Goal: Task Accomplishment & Management: Manage account settings

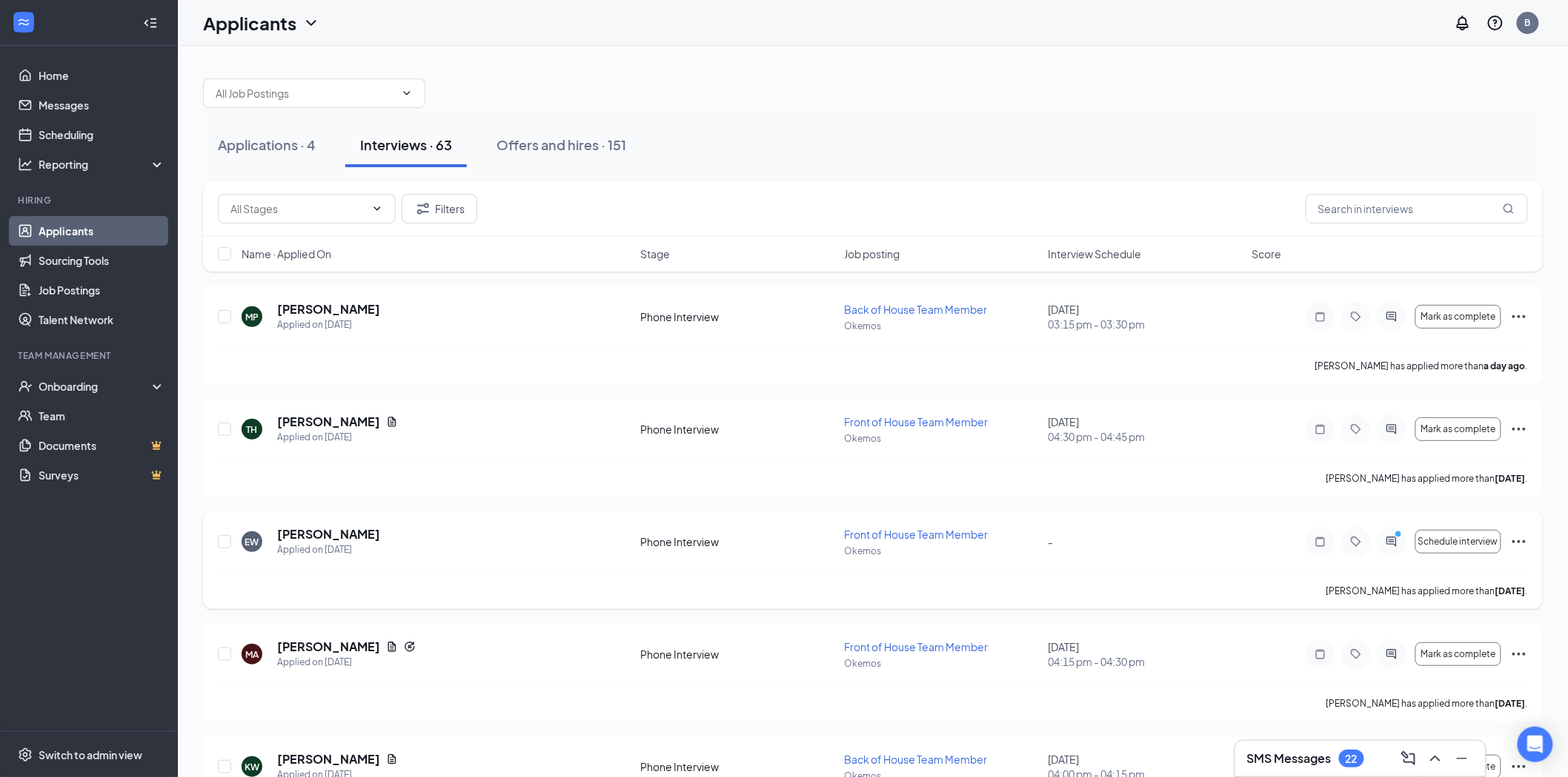
click at [1394, 548] on div at bounding box center [1391, 542] width 30 height 30
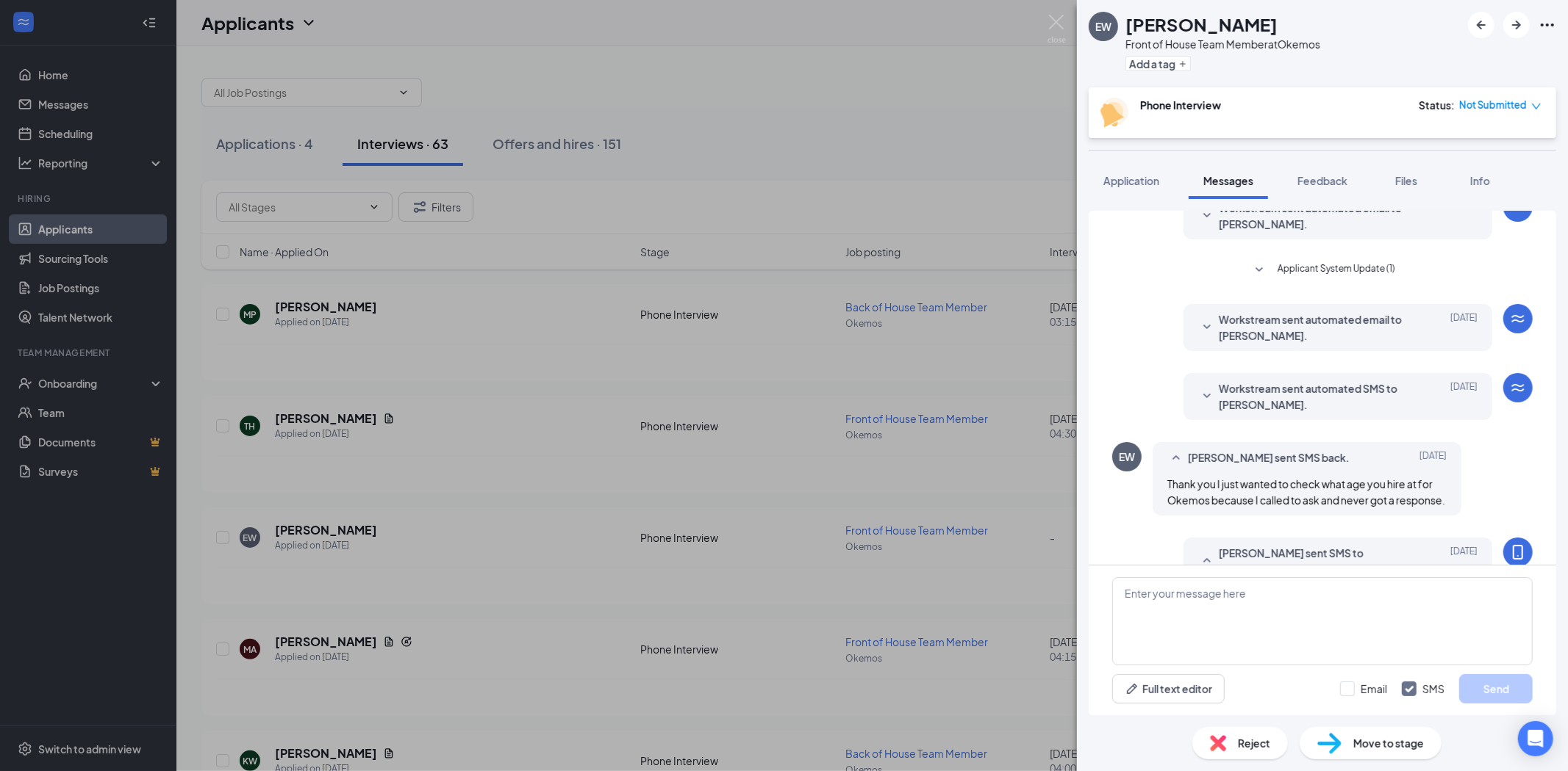
scroll to position [277, 0]
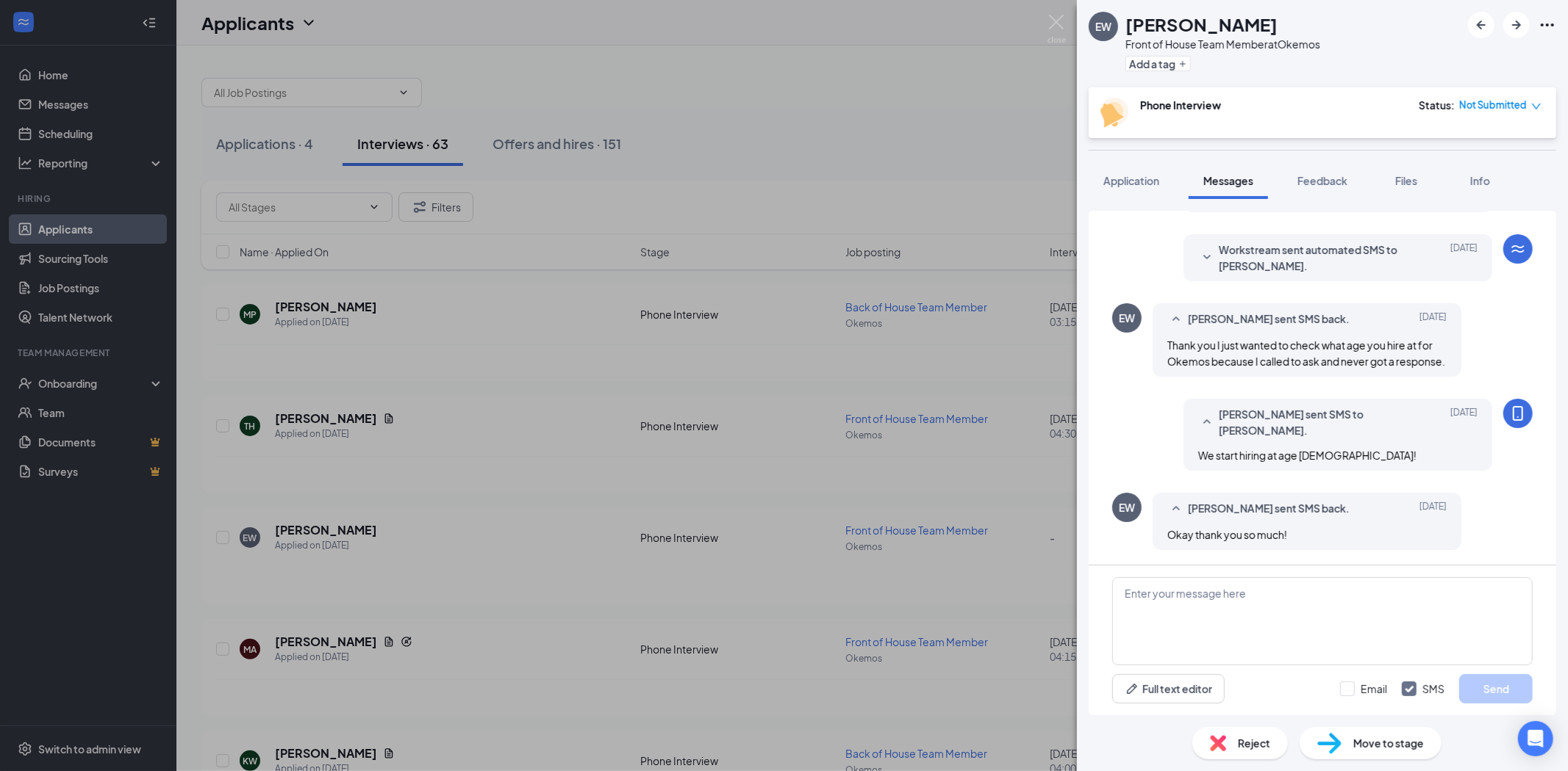
click at [1042, 439] on div "EW [PERSON_NAME] Front of House Team Member at Okemos Add a tag Phone Interview…" at bounding box center [784, 385] width 1568 height 771
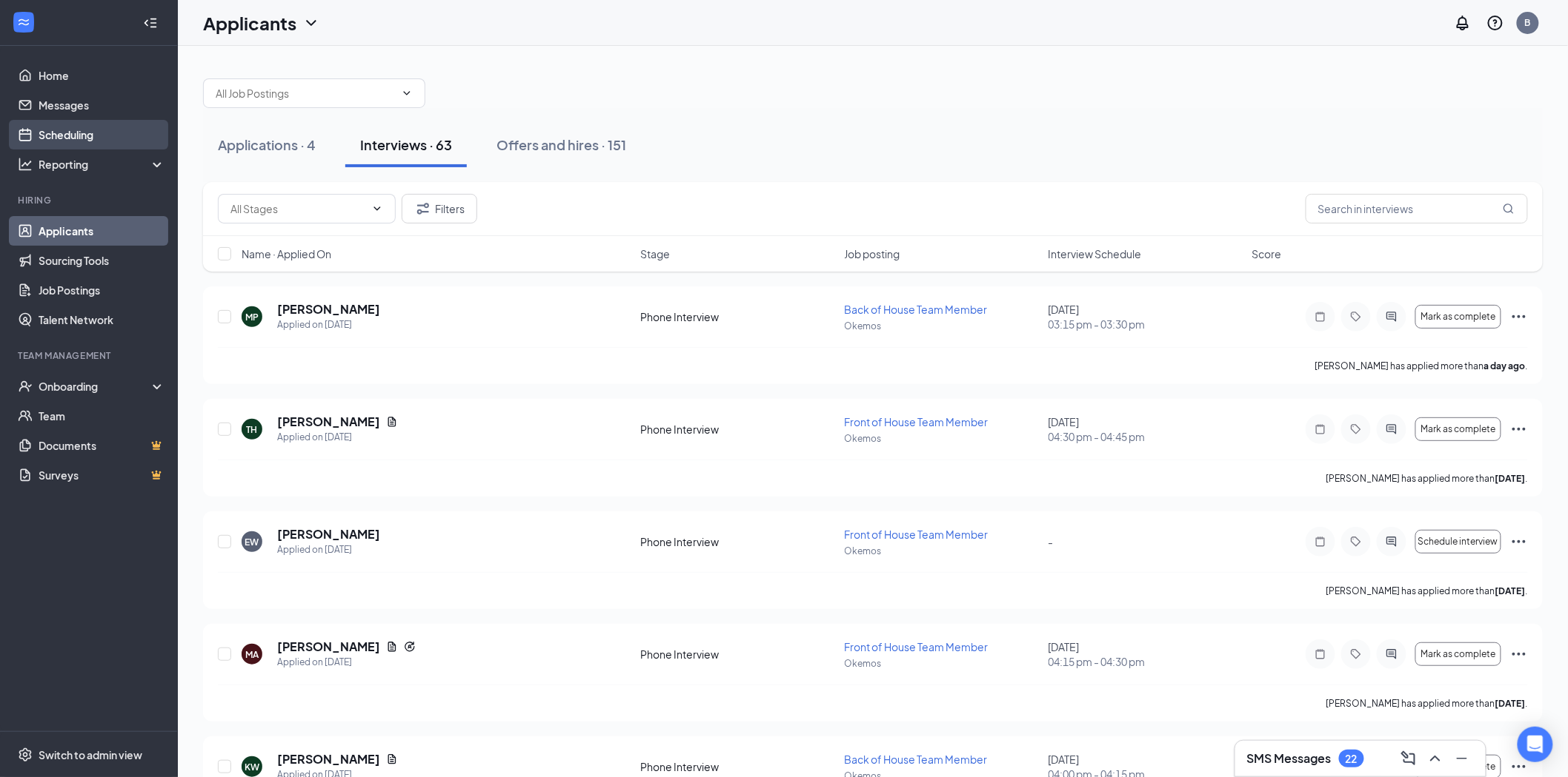
click at [109, 138] on link "Scheduling" at bounding box center [101, 135] width 127 height 30
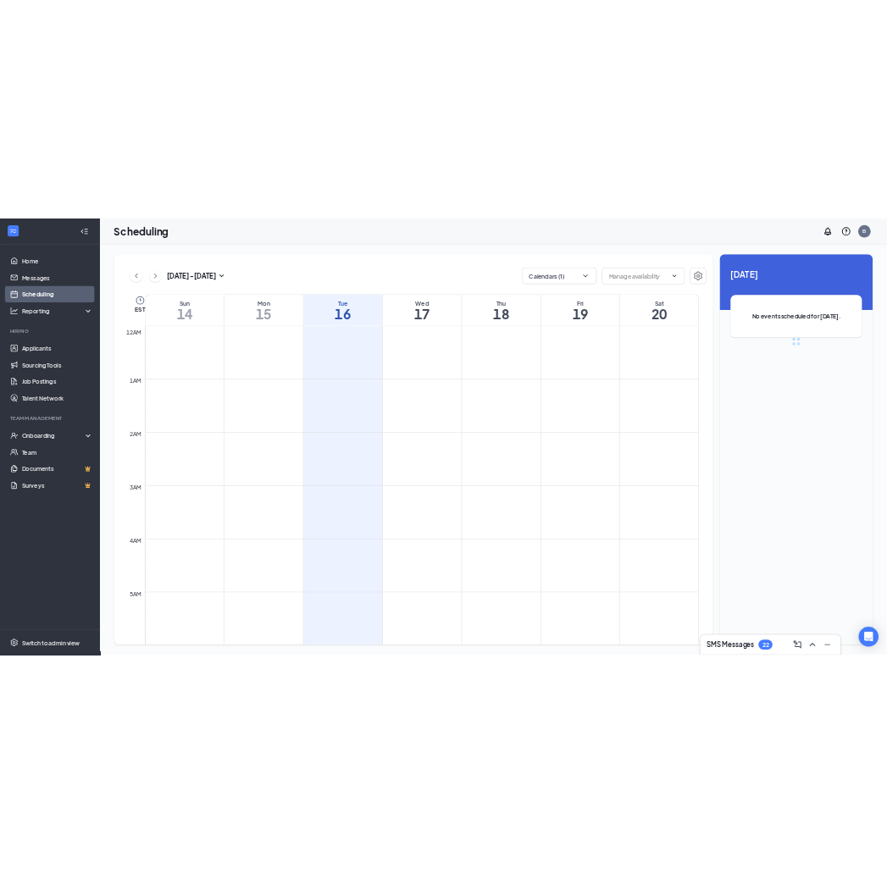
scroll to position [833, 0]
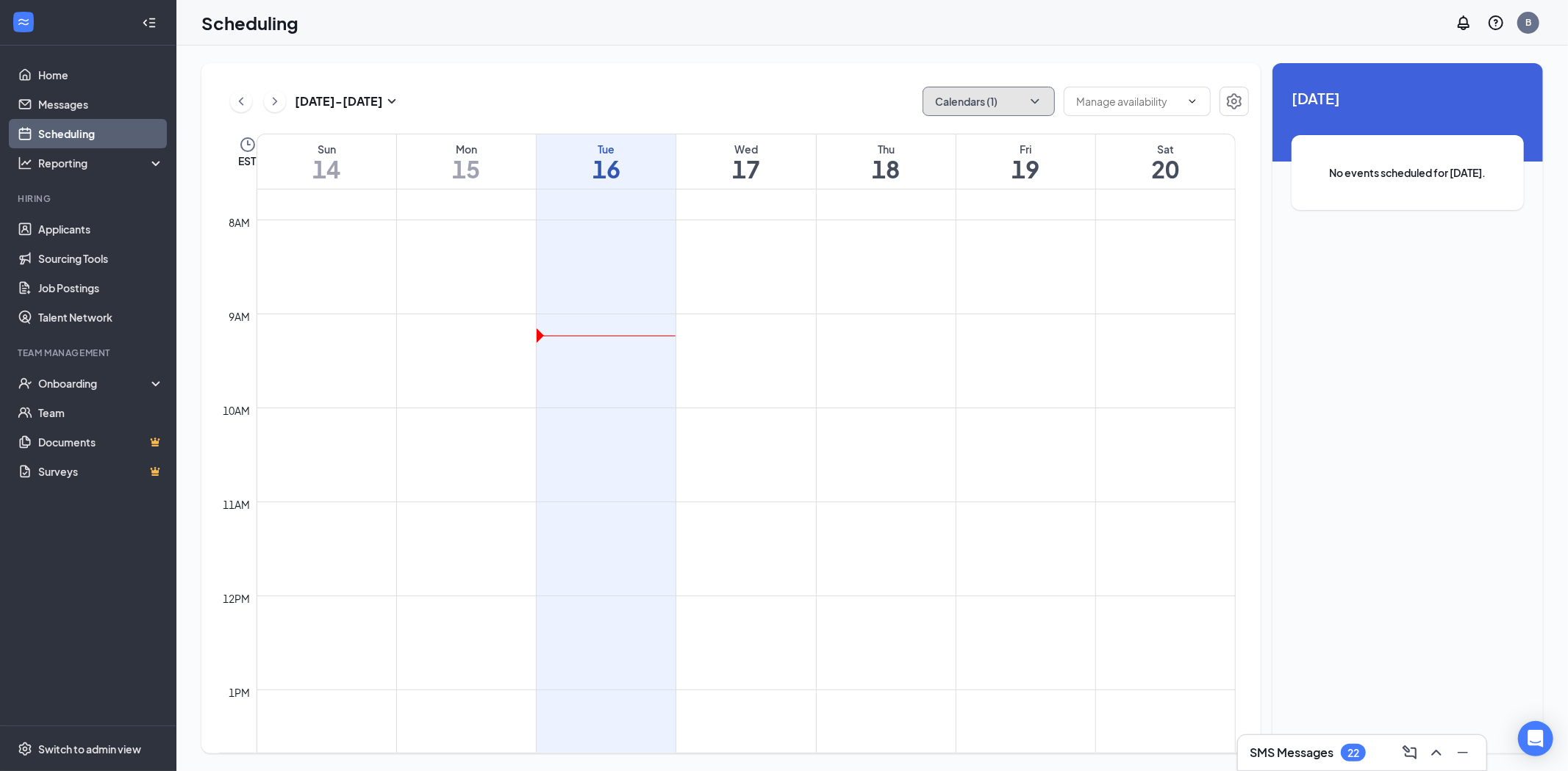
click at [1053, 101] on button "Calendars (1)" at bounding box center [988, 101] width 132 height 29
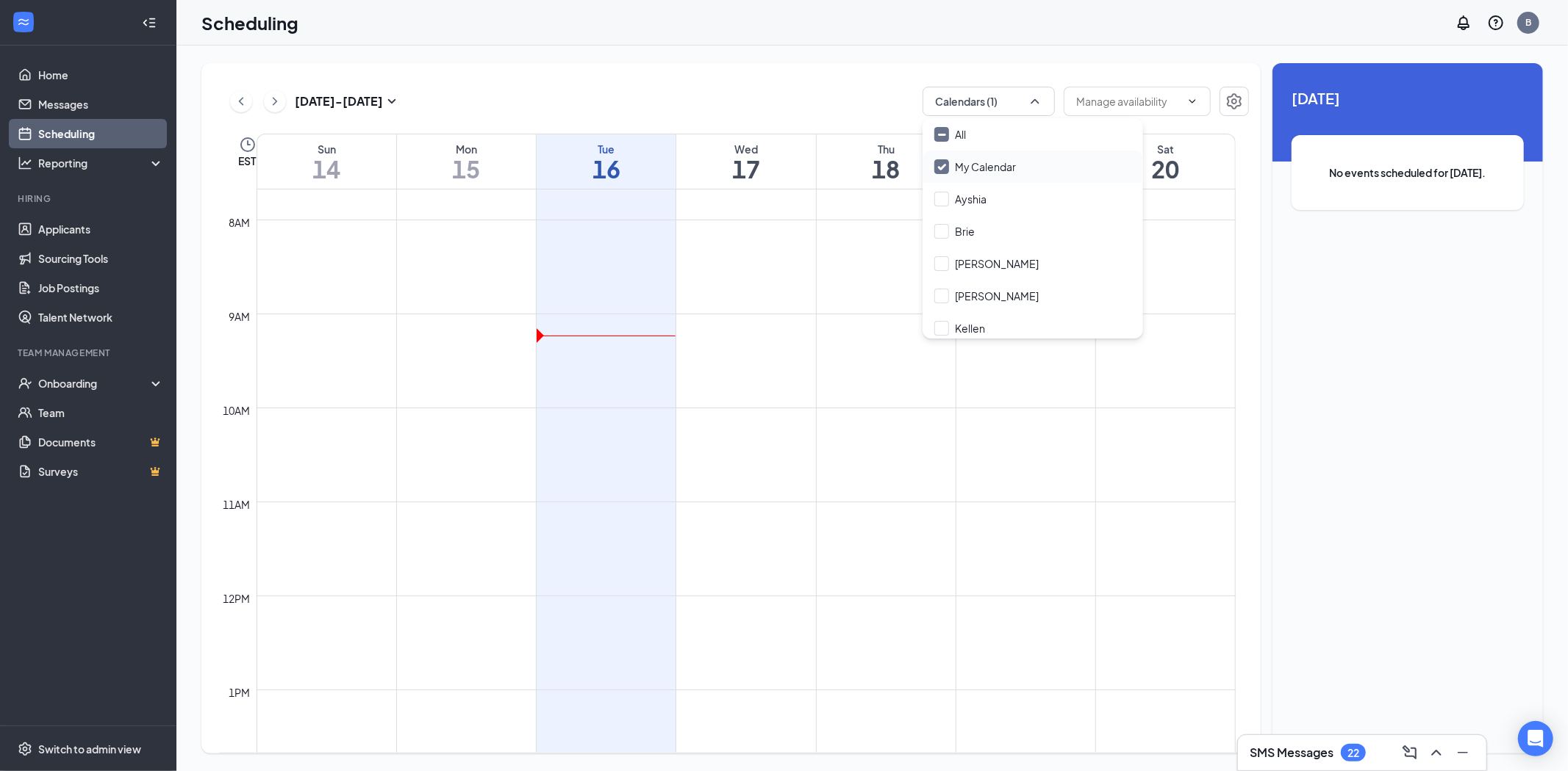
click at [1034, 167] on div "My Calendar" at bounding box center [1033, 167] width 220 height 32
click at [1012, 122] on div "All" at bounding box center [1033, 134] width 220 height 32
checkbox input "true"
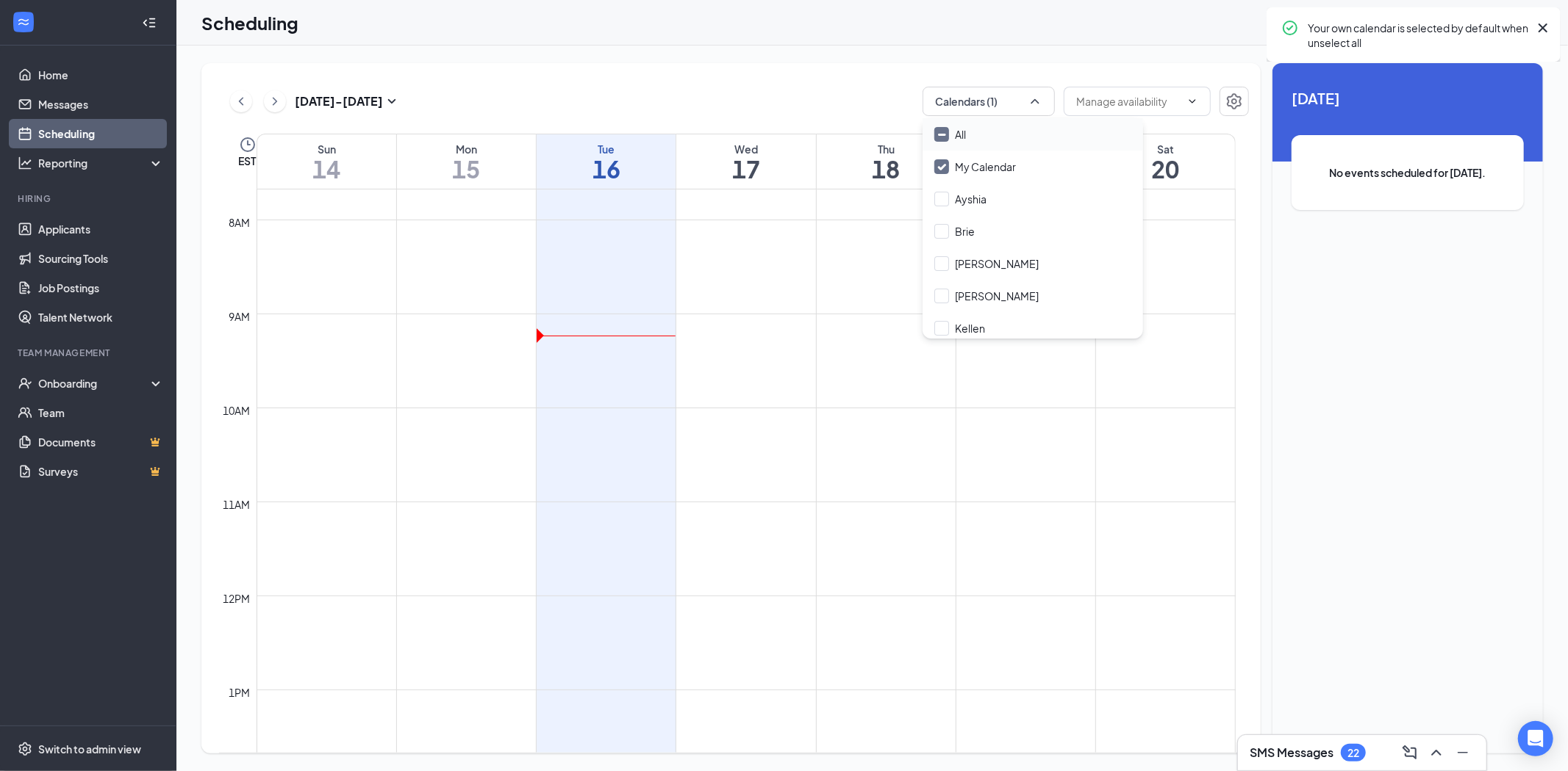
checkbox input "true"
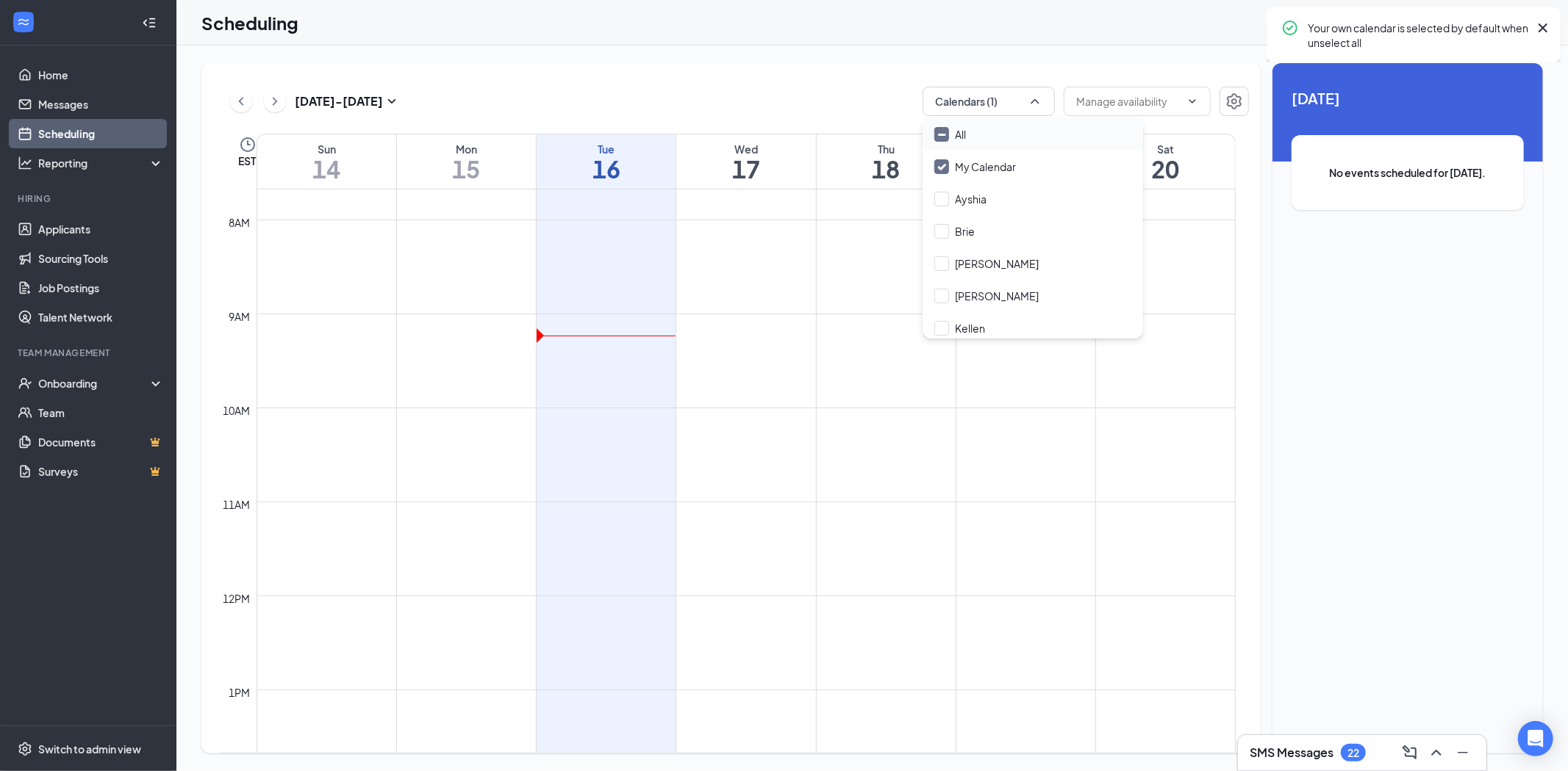
checkbox input "true"
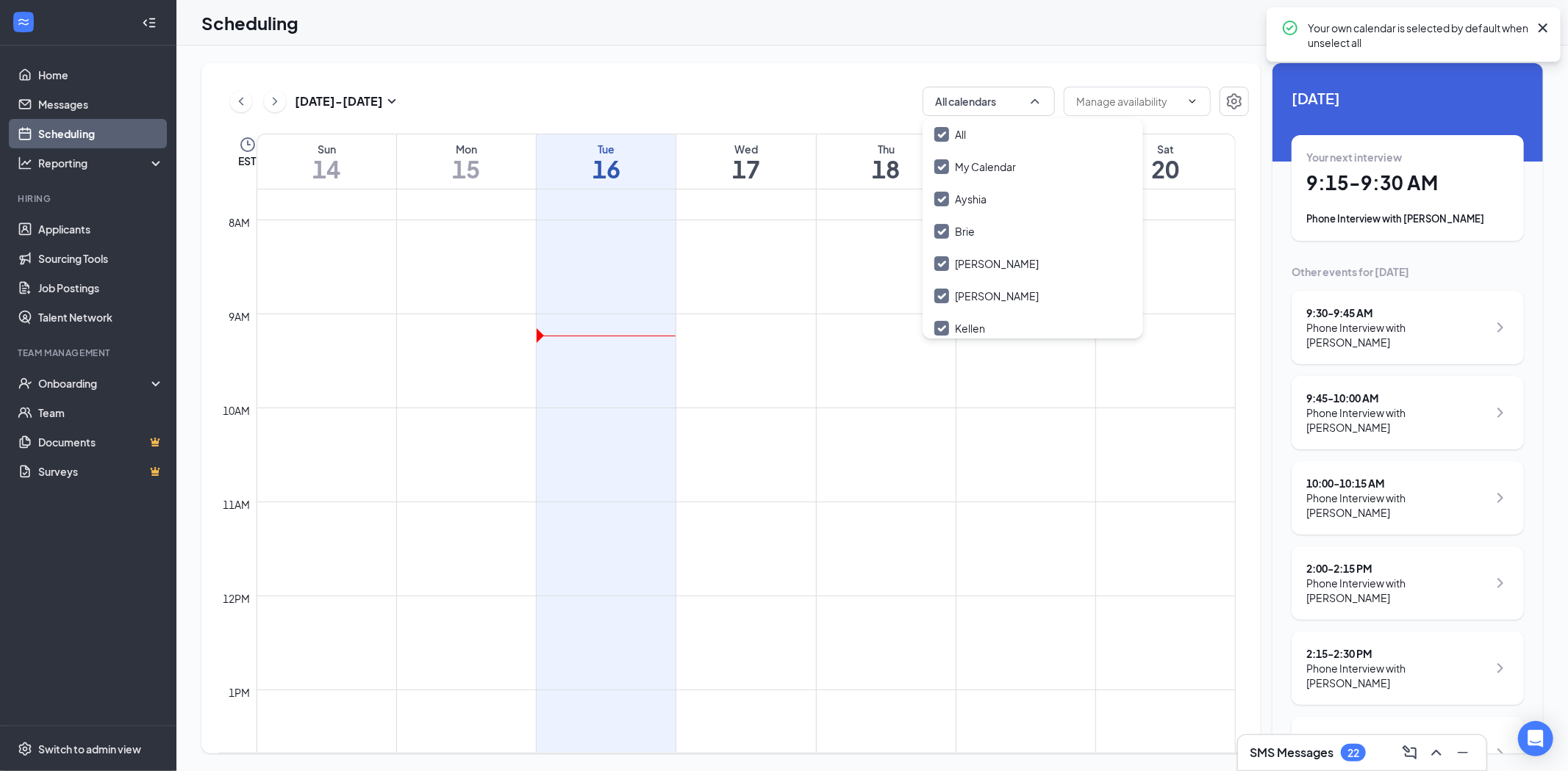
click at [847, 81] on div "[DATE] - [DATE] All calendars EST Sun 14 Mon 15 Tue 16 Wed 17 Thu 18 Fri 19 Sat…" at bounding box center [731, 408] width 1060 height 690
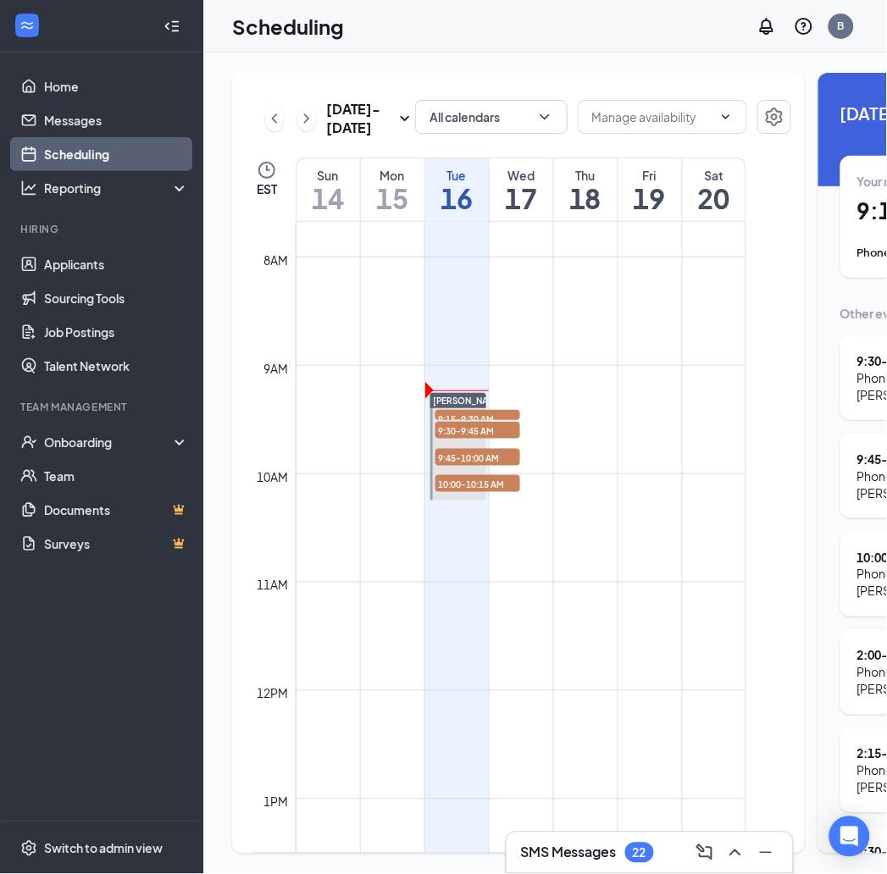
click at [174, 28] on icon "Collapse" at bounding box center [171, 26] width 17 height 17
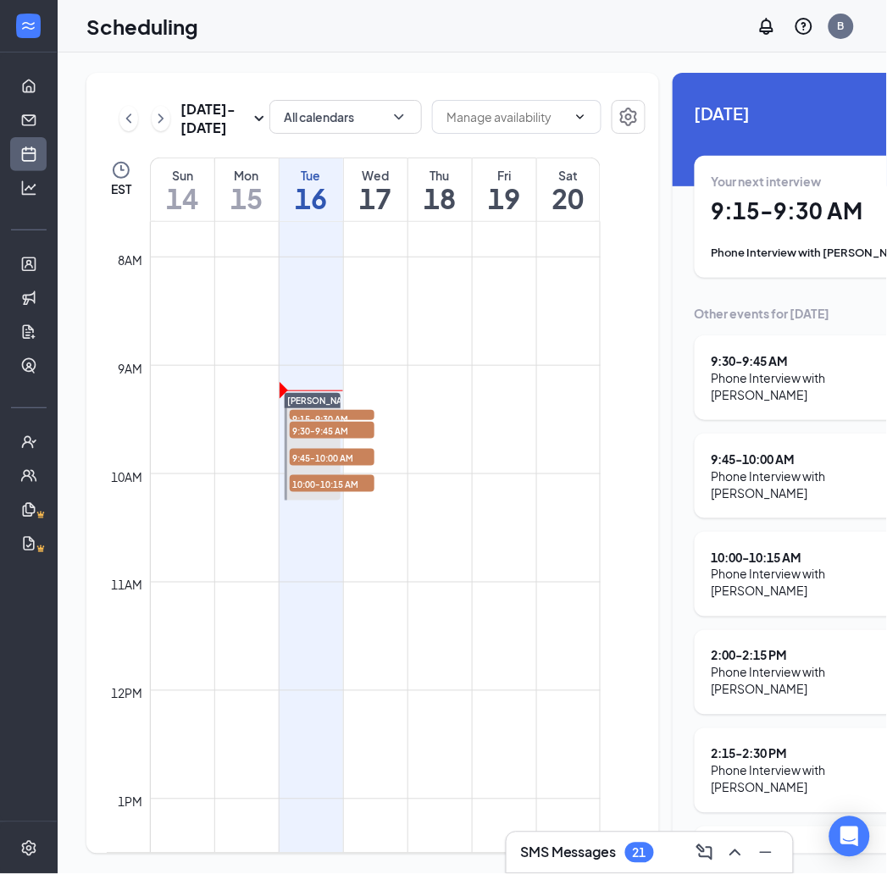
scroll to position [0, 14]
click at [837, 209] on h1 "9:15 - 9:30 AM" at bounding box center [829, 211] width 234 height 29
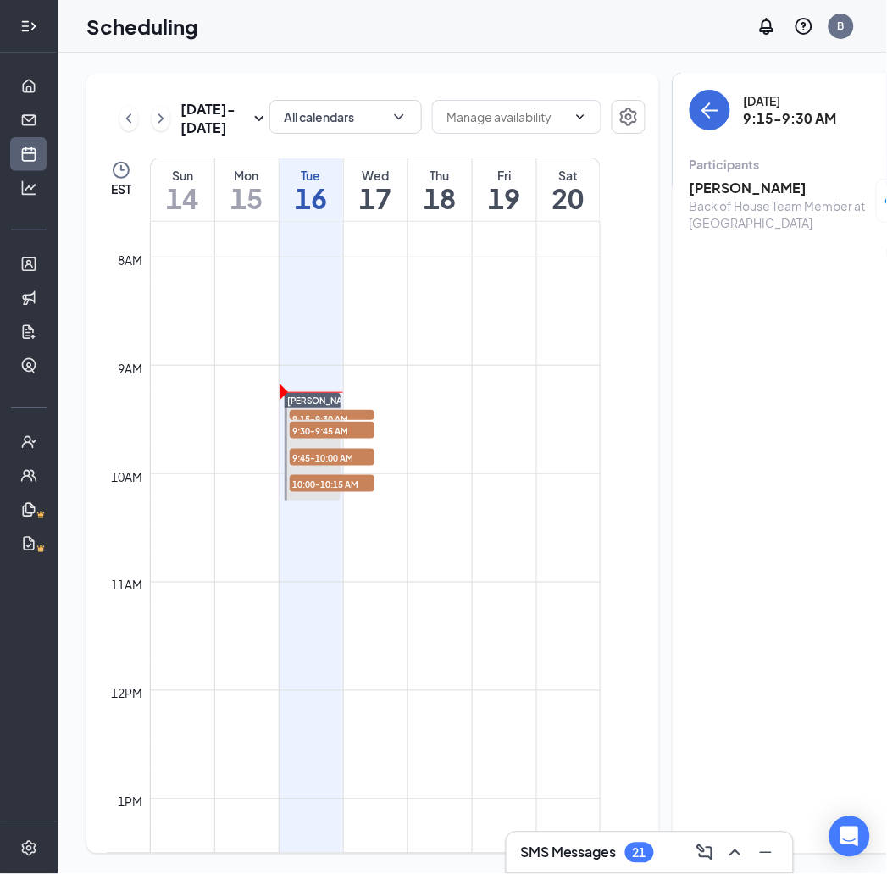
click at [707, 185] on h3 "[PERSON_NAME]" at bounding box center [779, 188] width 178 height 19
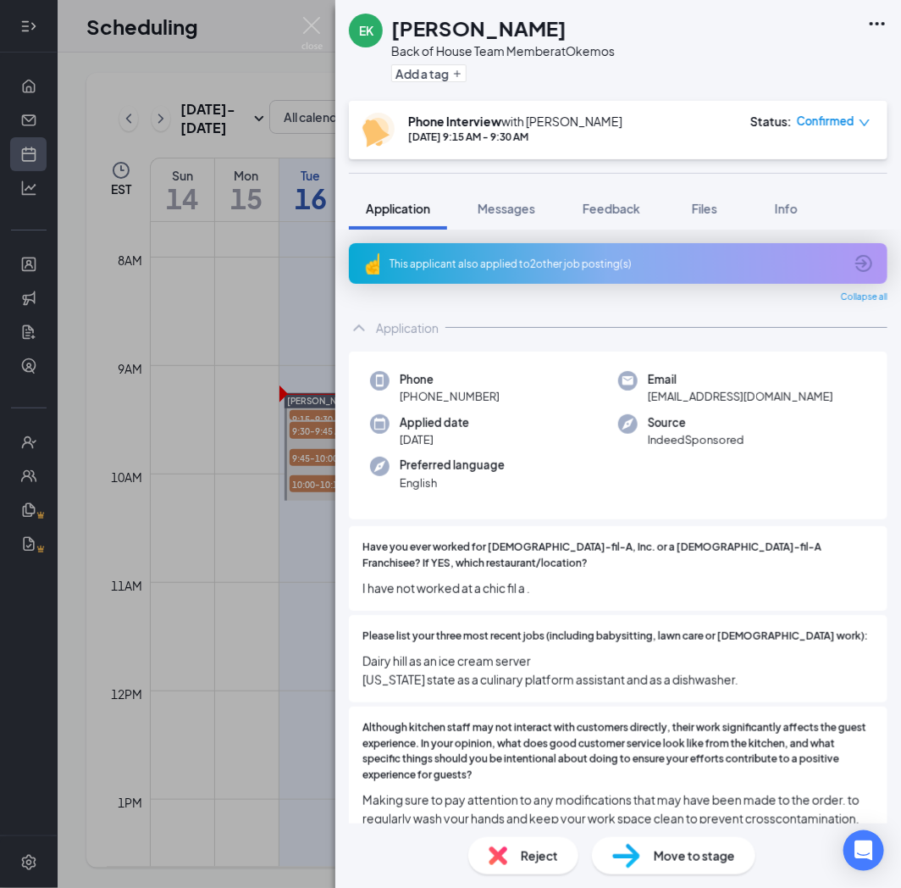
drag, startPoint x: 707, startPoint y: 185, endPoint x: 288, endPoint y: 330, distance: 443.9
drag, startPoint x: 288, startPoint y: 330, endPoint x: 610, endPoint y: 86, distance: 404.4
click at [610, 86] on div "Add a tag" at bounding box center [503, 73] width 224 height 28
